Goal: Transaction & Acquisition: Download file/media

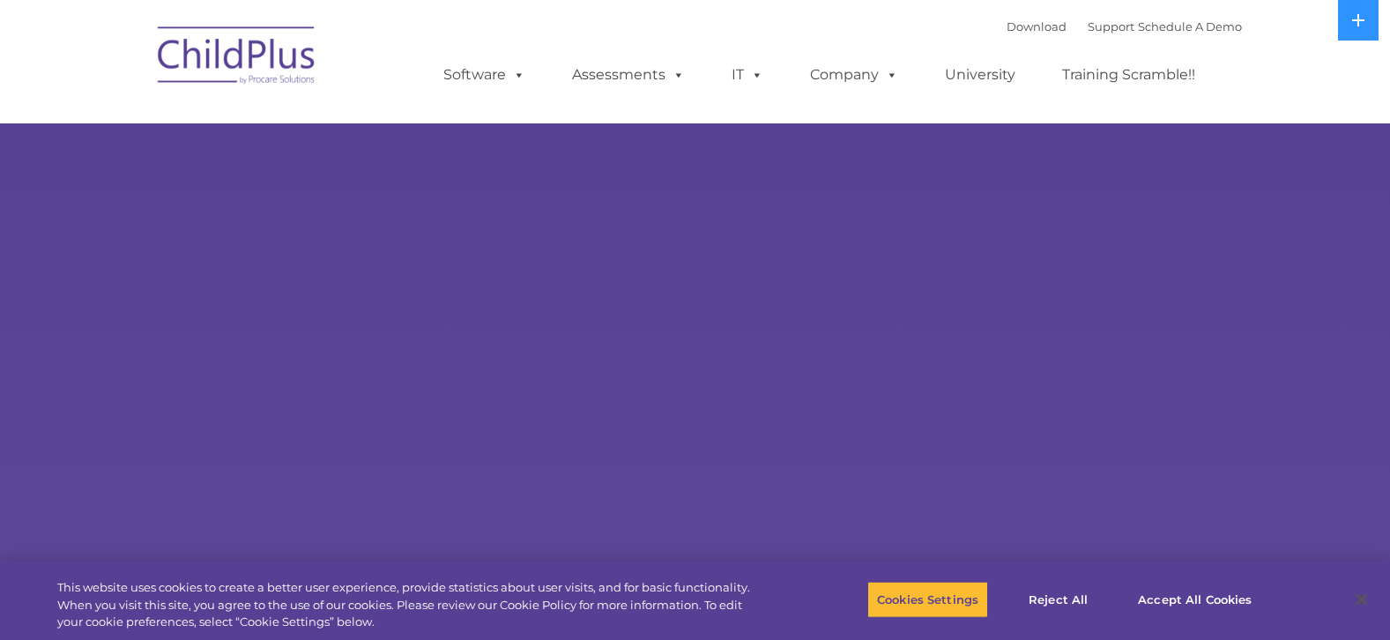
select select "MEDIUM"
type input ""
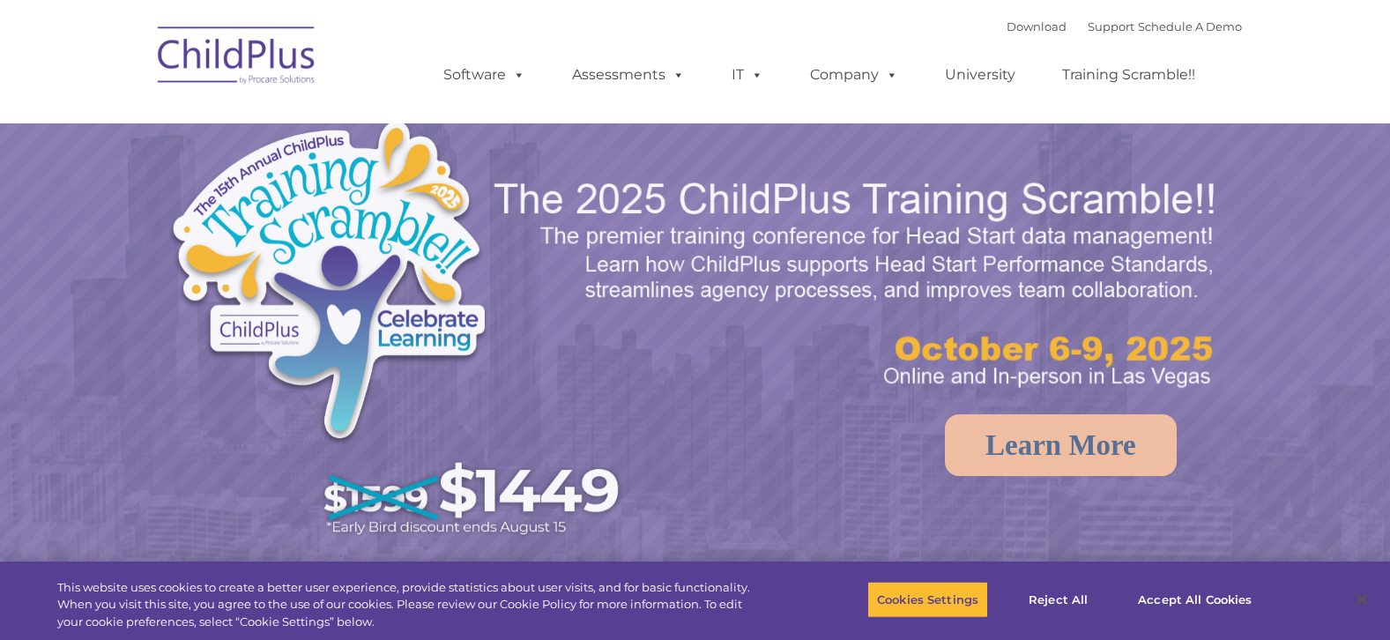
select select "MEDIUM"
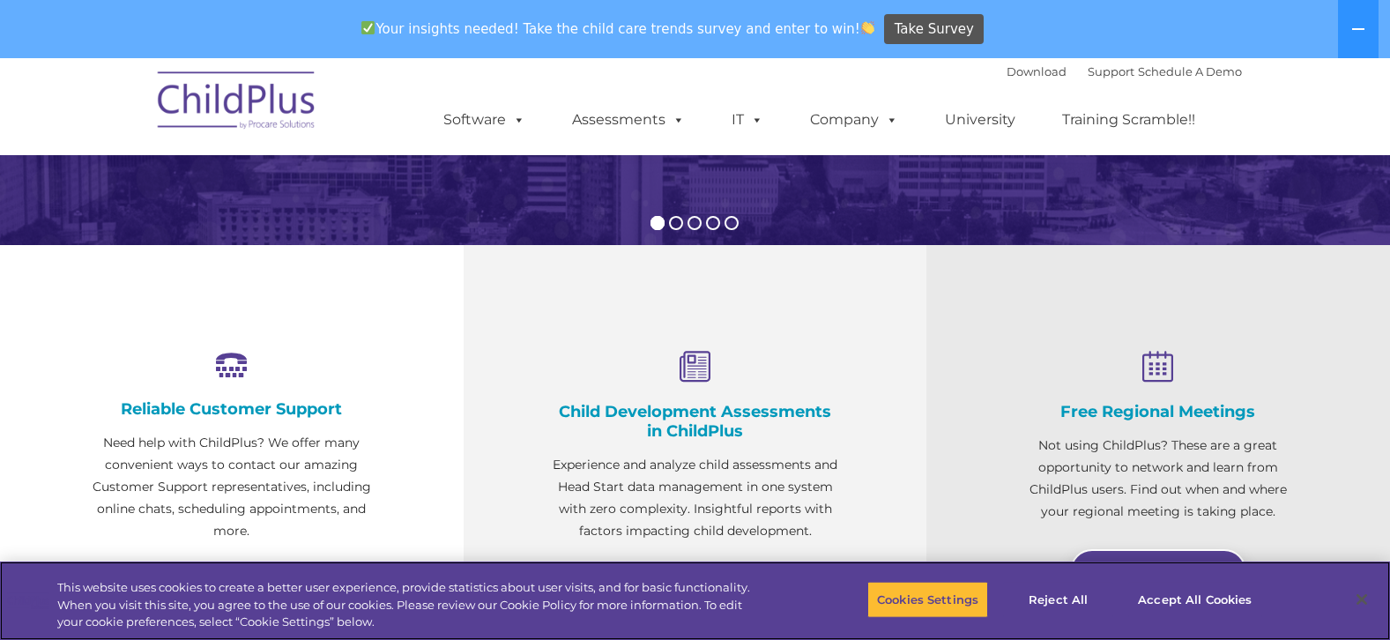
scroll to position [497, 0]
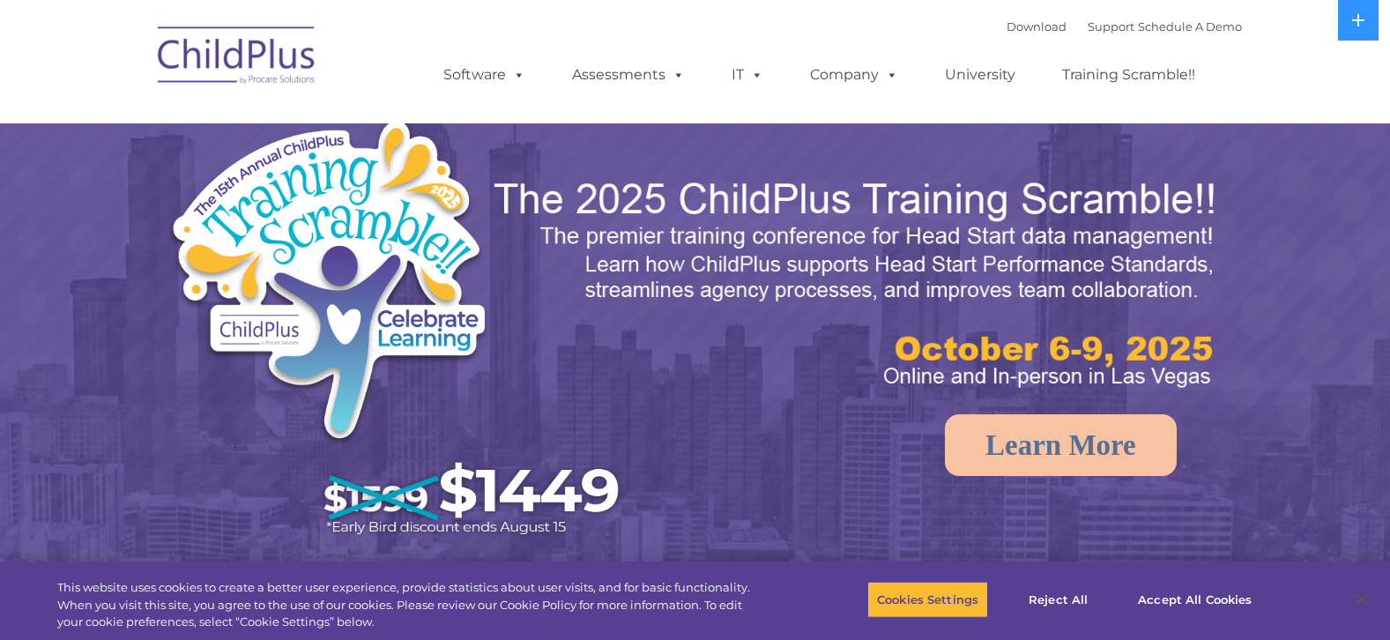
select select "MEDIUM"
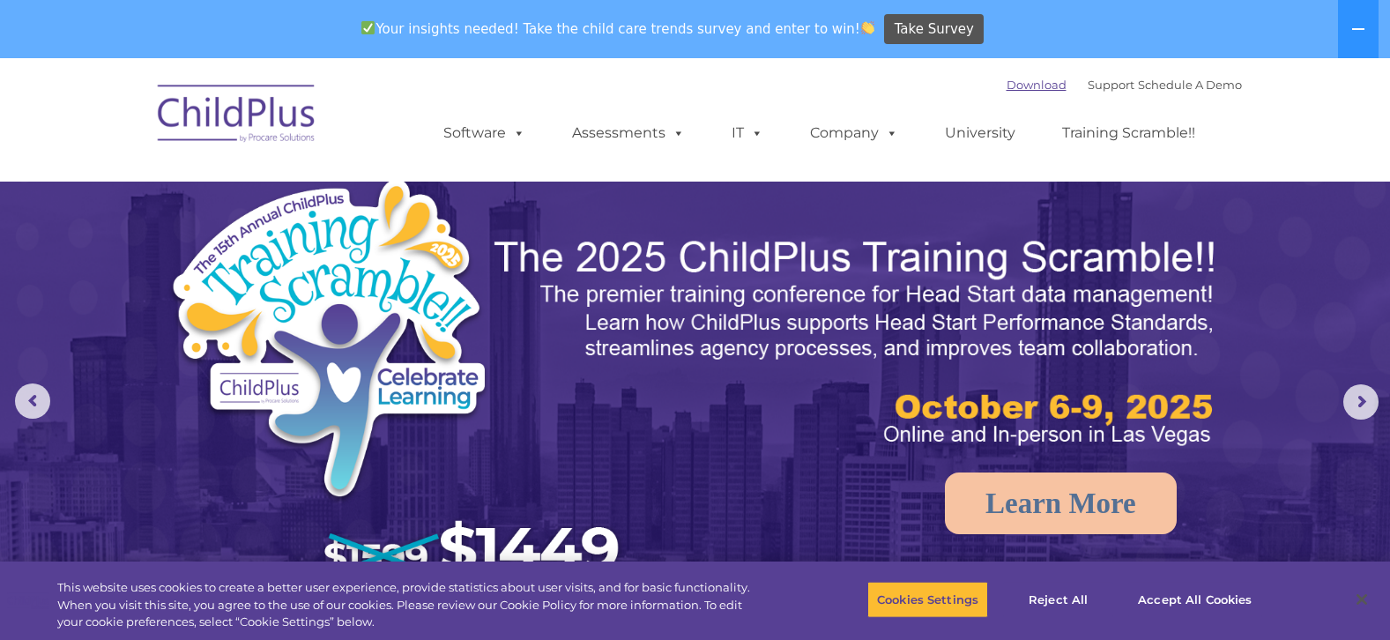
click at [1007, 83] on link "Download" at bounding box center [1037, 85] width 60 height 14
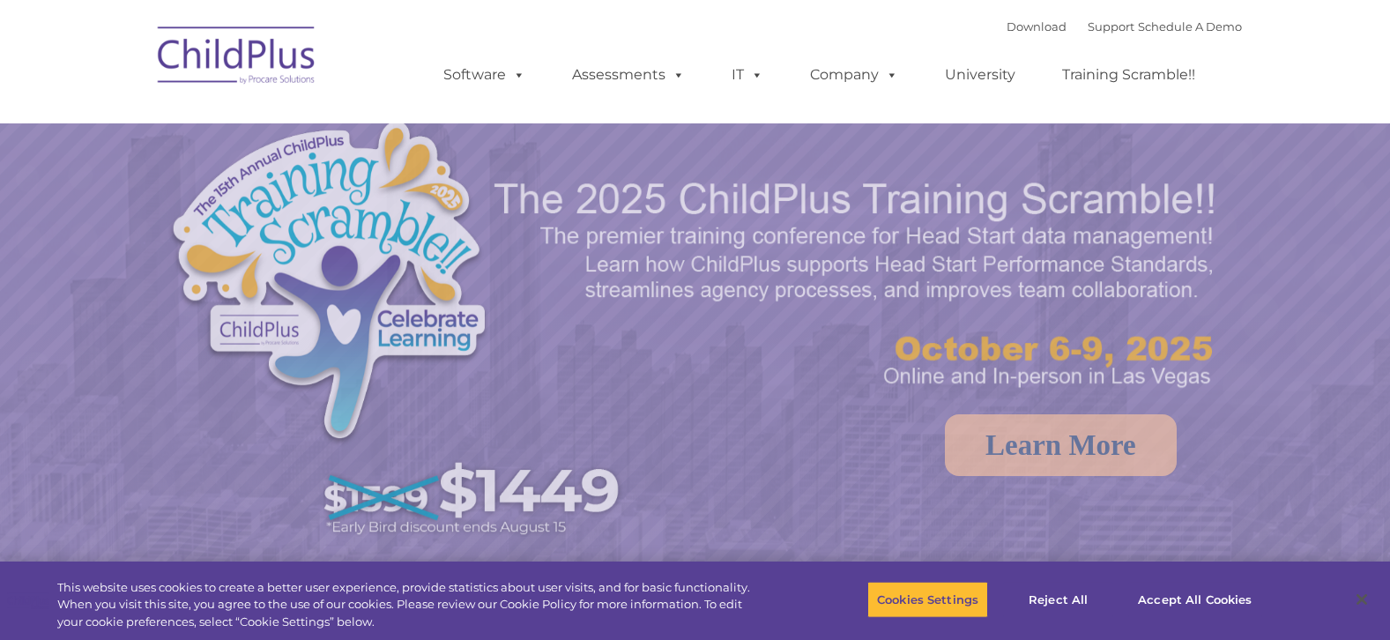
select select "MEDIUM"
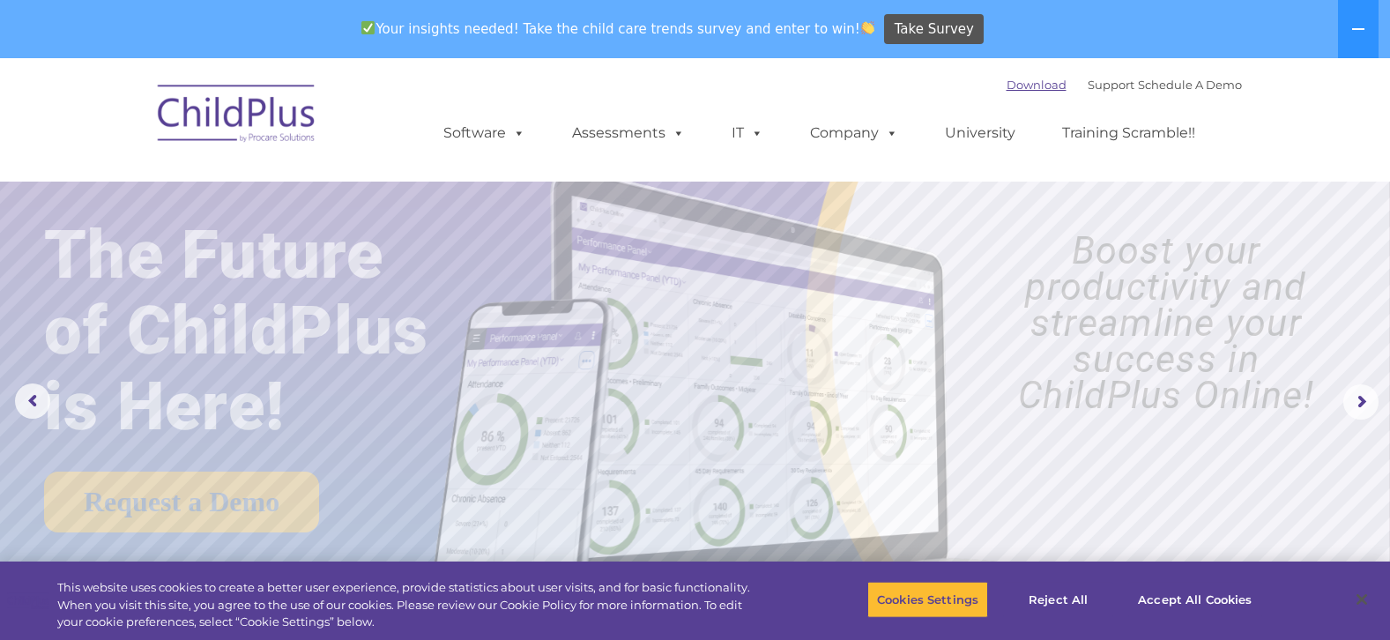
click at [1020, 83] on link "Download" at bounding box center [1037, 85] width 60 height 14
